Goal: Information Seeking & Learning: Understand process/instructions

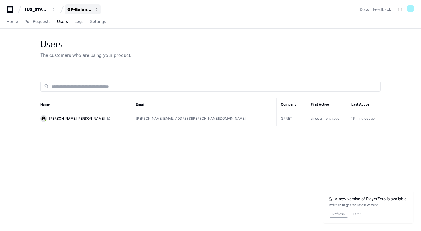
drag, startPoint x: 0, startPoint y: 0, endPoint x: 88, endPoint y: 14, distance: 89.5
click at [88, 14] on button "GP-Balancing" at bounding box center [82, 9] width 35 height 10
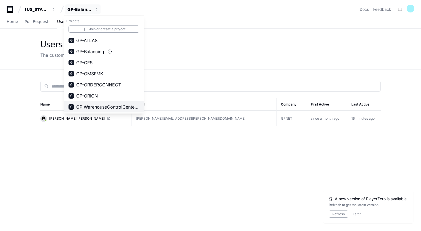
click at [107, 106] on span "GP-WarehouseControlCenterWCC)" at bounding box center [107, 106] width 63 height 7
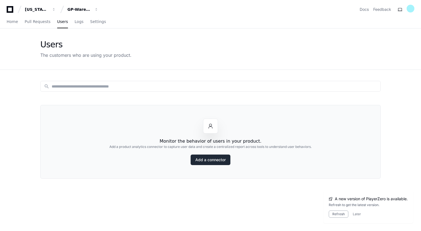
click at [217, 158] on link "Add a connector" at bounding box center [211, 159] width 40 height 11
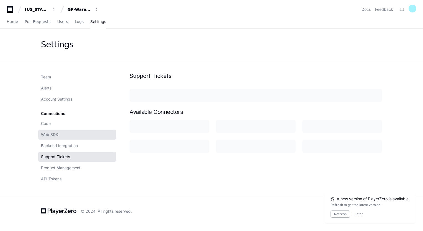
click at [81, 132] on link "Web SDK" at bounding box center [77, 134] width 78 height 10
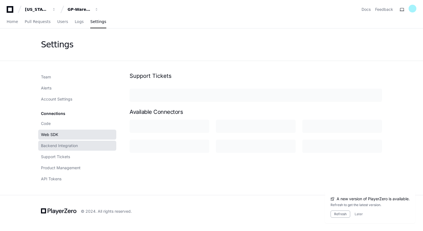
click at [76, 145] on span "Backend Integration" at bounding box center [59, 146] width 37 height 6
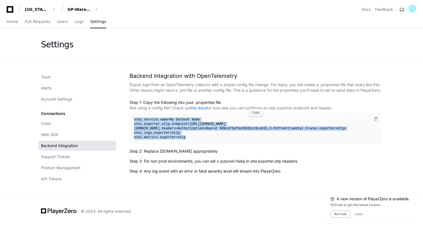
click at [239, 132] on div "otel.service. name =My Dataset Name otel.exporter.otlp. endpoint =[URL][DOMAIN_…" at bounding box center [253, 128] width 239 height 22
drag, startPoint x: 239, startPoint y: 132, endPoint x: 218, endPoint y: 132, distance: 21.3
click at [218, 132] on div "otel.service. name =My Dataset Name otel.exporter.otlp. endpoint =[URL][DOMAIN_…" at bounding box center [253, 128] width 239 height 22
click at [226, 134] on div "otel.service. name =My Dataset Name otel.exporter.otlp. endpoint =[URL][DOMAIN_…" at bounding box center [253, 128] width 239 height 22
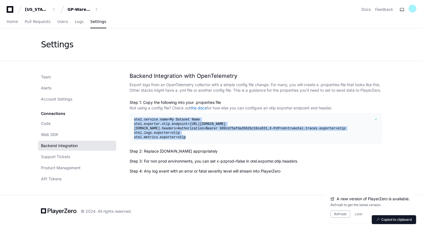
click at [226, 134] on div "otel.service. name =My Dataset Name otel.exporter.otlp. endpoint =[URL][DOMAIN_…" at bounding box center [253, 128] width 239 height 22
